Goal: Task Accomplishment & Management: Use online tool/utility

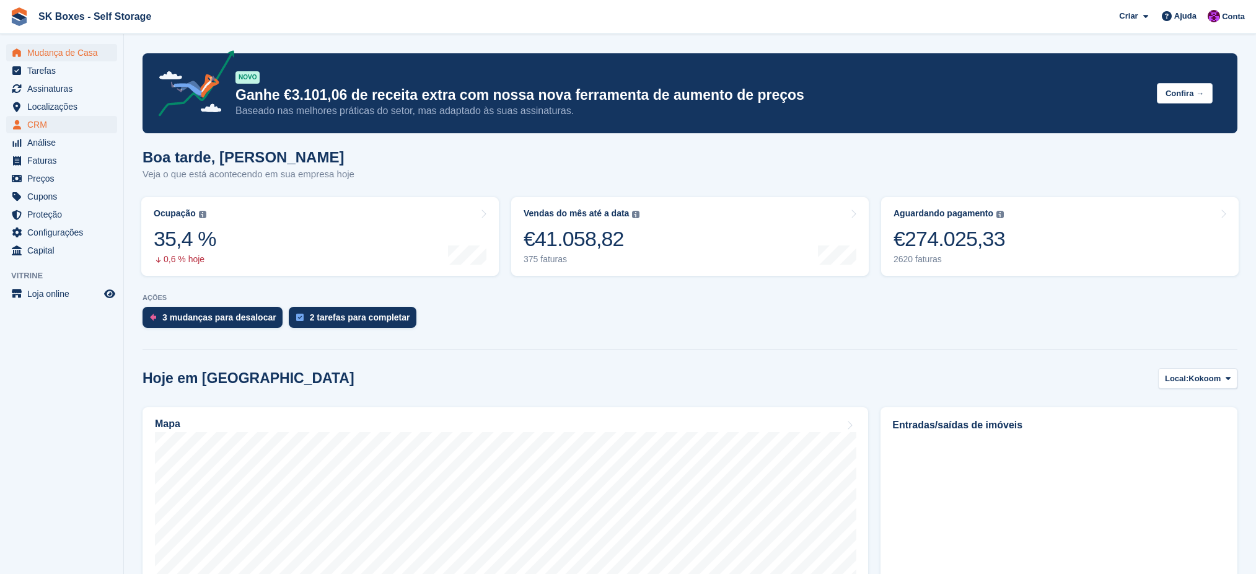
scroll to position [660, 0]
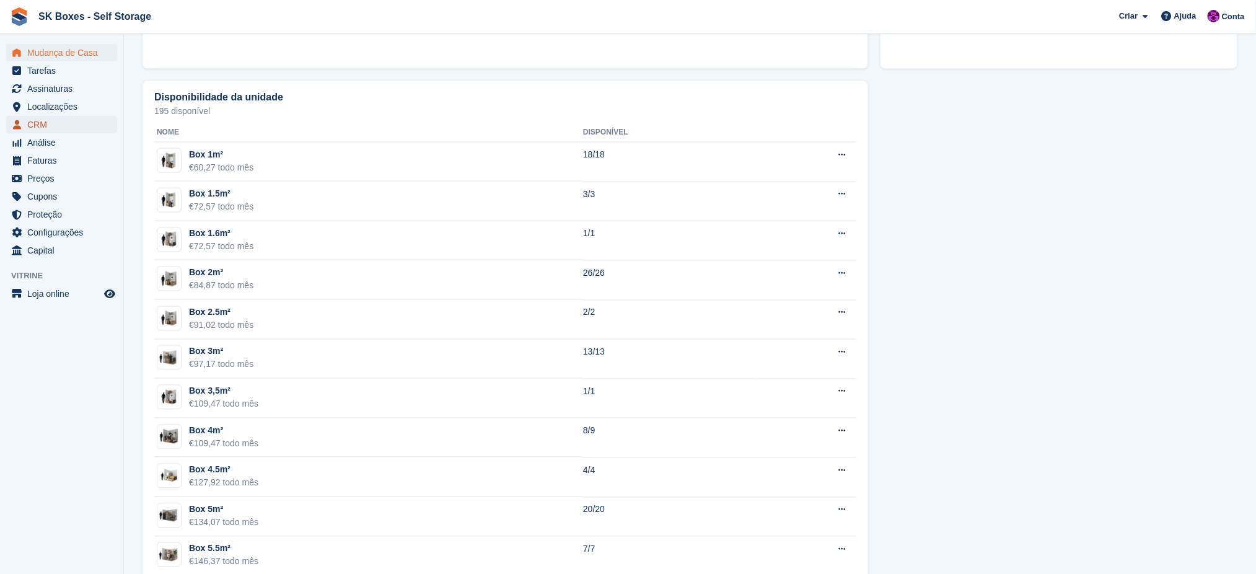
click at [28, 128] on span "CRM" at bounding box center [64, 124] width 74 height 17
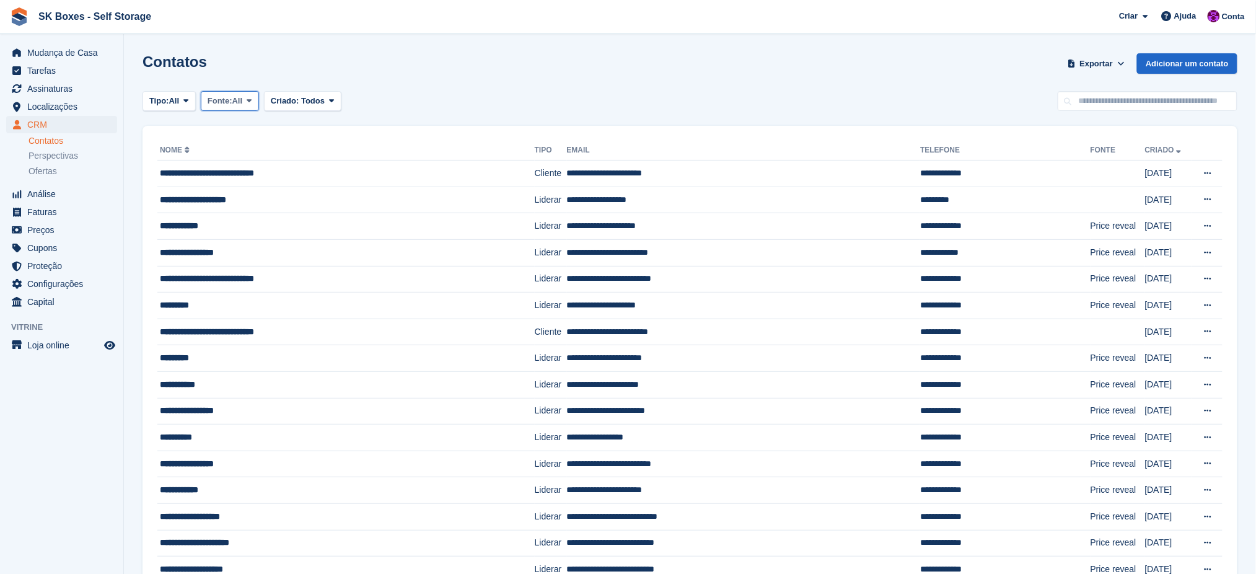
click at [232, 103] on span "Fonte:" at bounding box center [220, 101] width 25 height 12
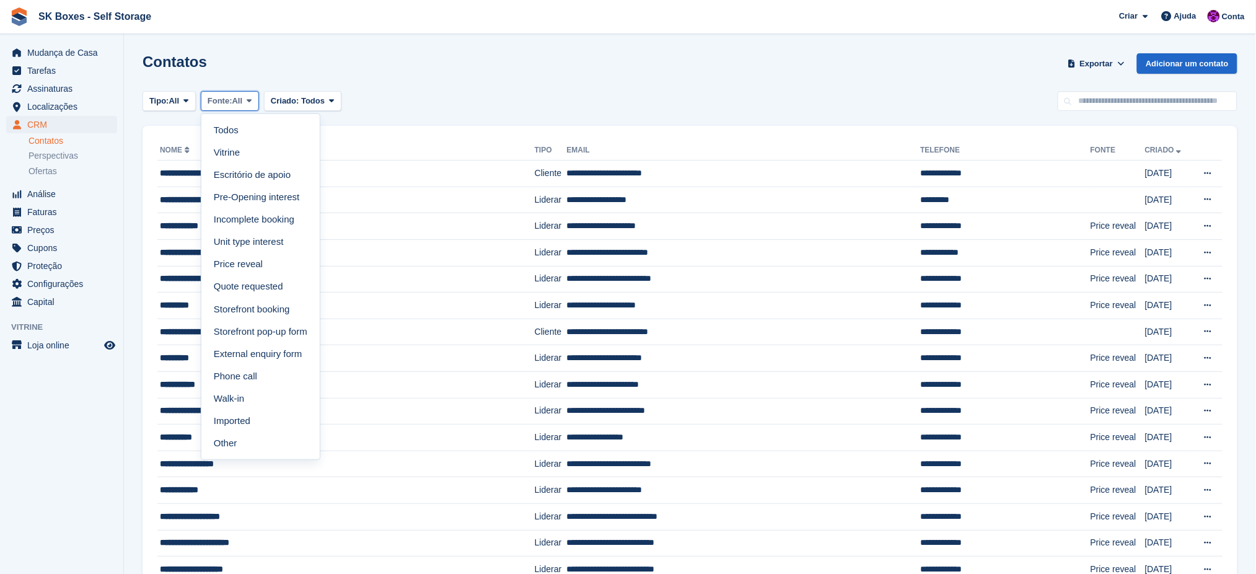
click at [232, 103] on span "Fonte:" at bounding box center [220, 101] width 25 height 12
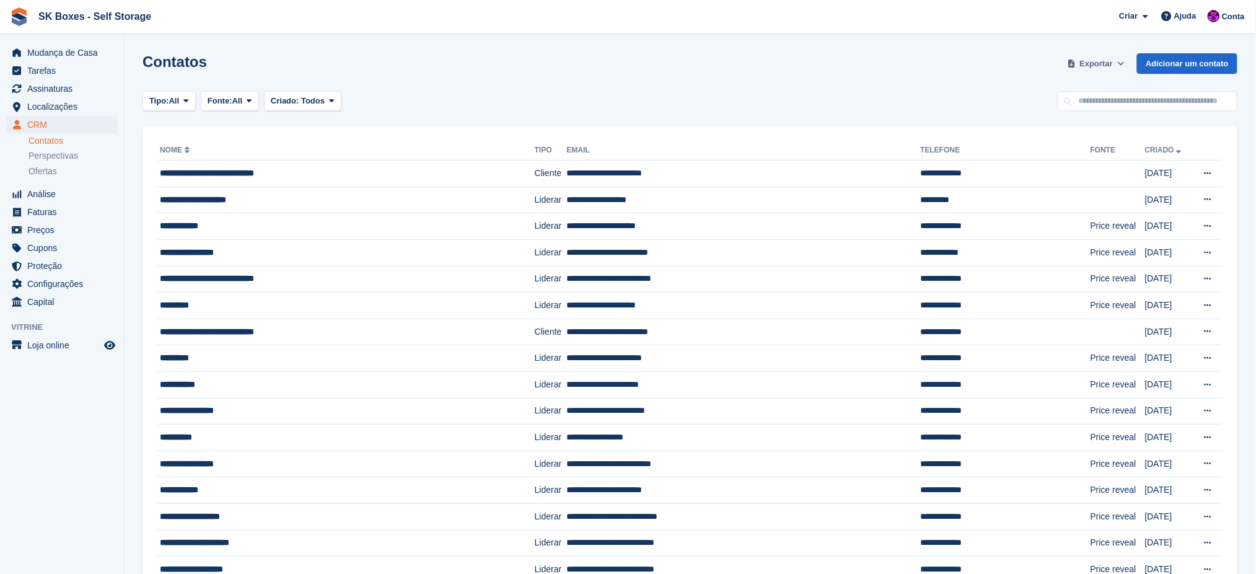
click at [1100, 63] on span "Exportar" at bounding box center [1096, 64] width 33 height 12
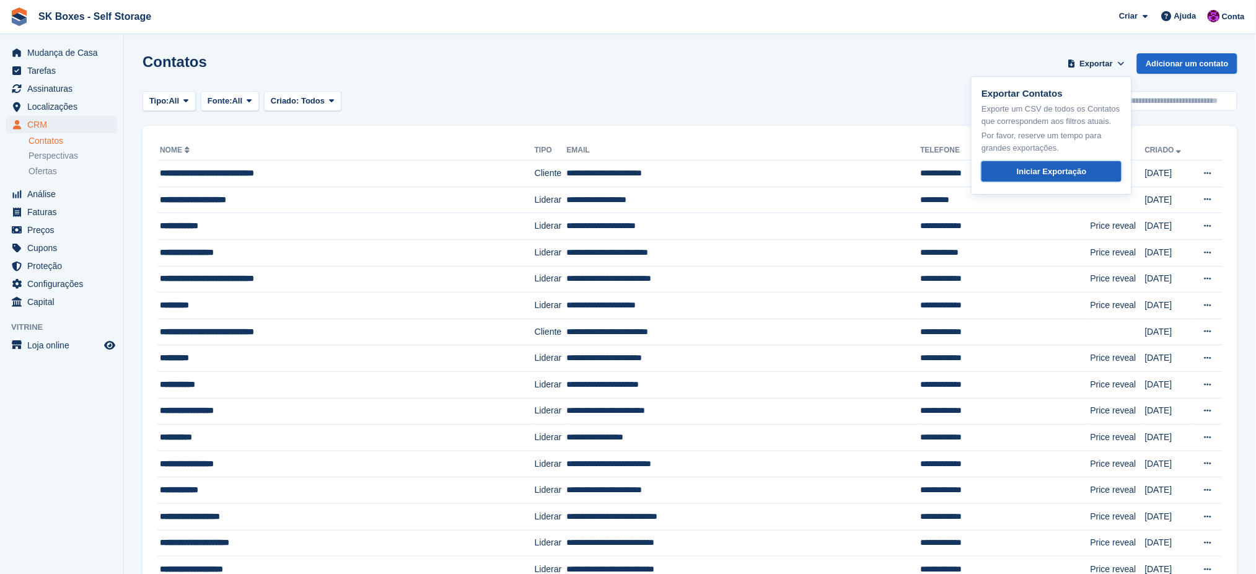
click at [1047, 166] on div "Iniciar Exportação" at bounding box center [1052, 171] width 70 height 12
